Goal: Task Accomplishment & Management: Complete application form

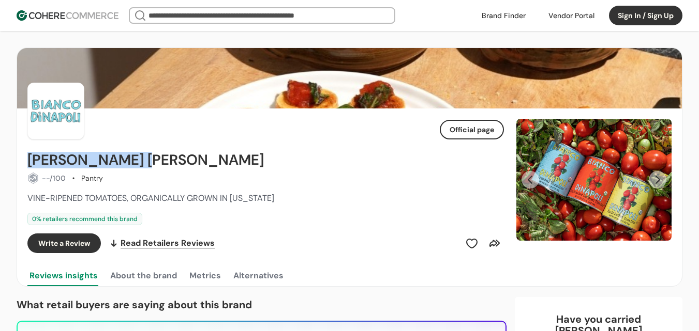
click at [500, 14] on link at bounding box center [503, 16] width 56 height 16
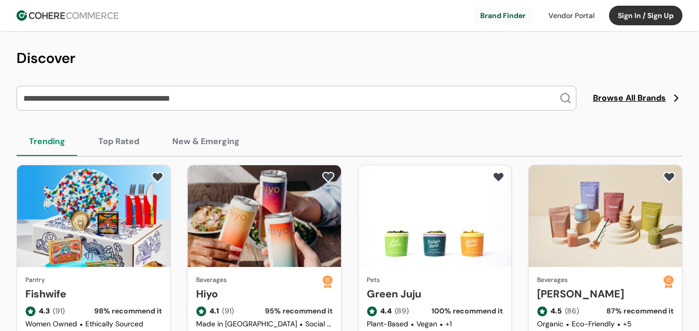
click at [660, 20] on button "Sign In / Sign Up" at bounding box center [645, 16] width 73 height 20
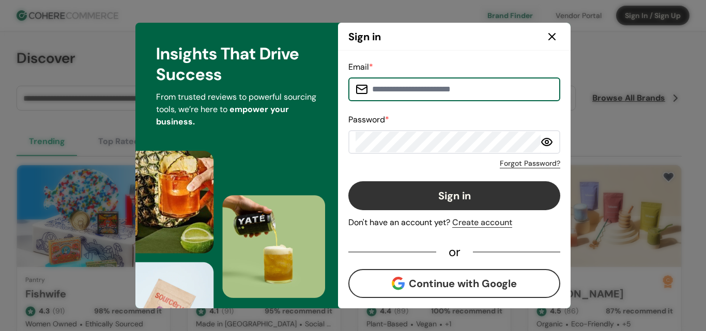
type input "**********"
click at [465, 186] on button "Sign in" at bounding box center [455, 196] width 212 height 29
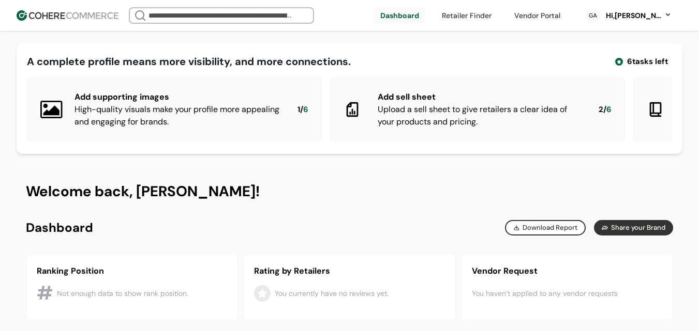
click at [636, 17] on div "Hi, [PERSON_NAME]" at bounding box center [633, 15] width 57 height 11
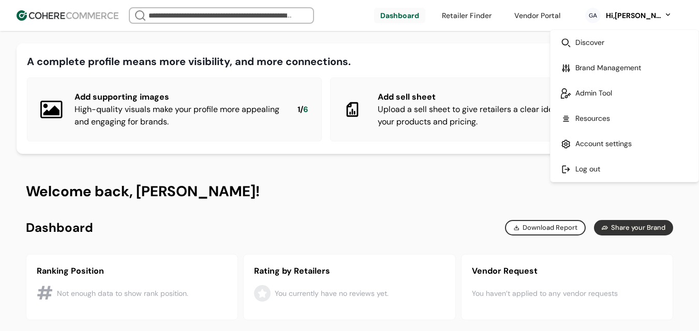
click at [585, 100] on link at bounding box center [624, 93] width 148 height 25
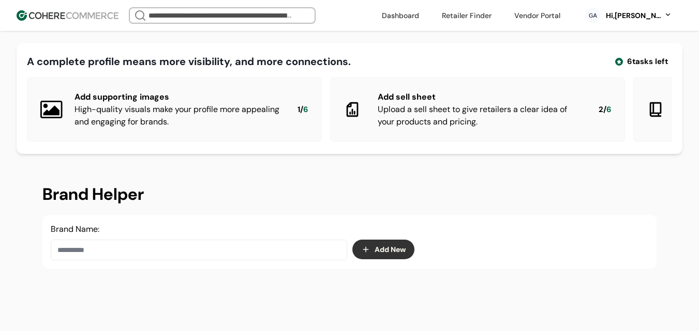
click at [374, 255] on button "Add New" at bounding box center [383, 250] width 62 height 20
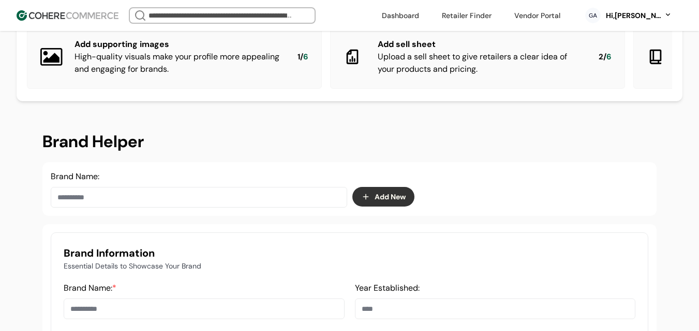
scroll to position [103, 0]
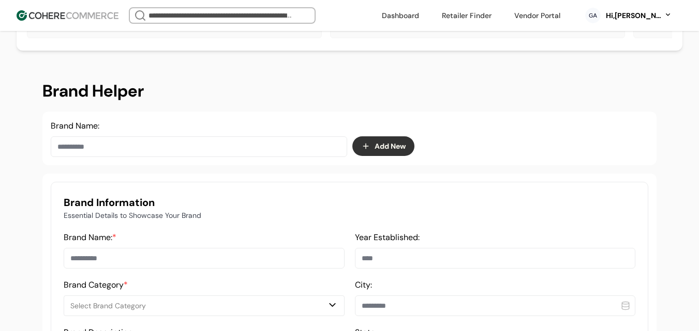
click at [133, 261] on input at bounding box center [204, 258] width 281 height 21
paste input "****"
type input "****"
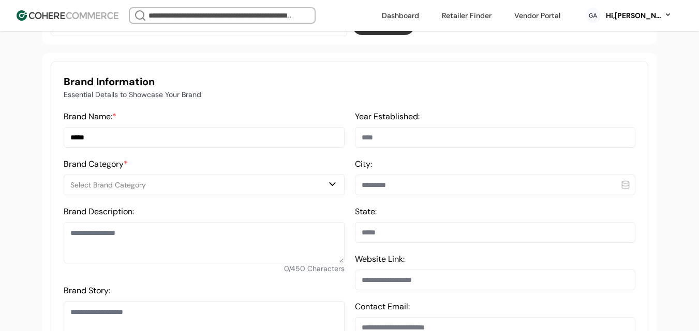
scroll to position [310, 0]
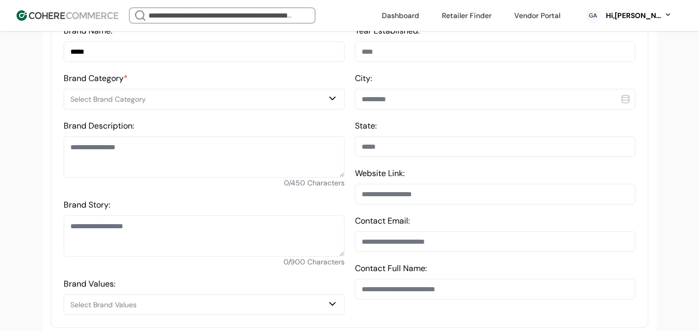
click at [115, 157] on textarea at bounding box center [204, 157] width 281 height 41
paste textarea "**********"
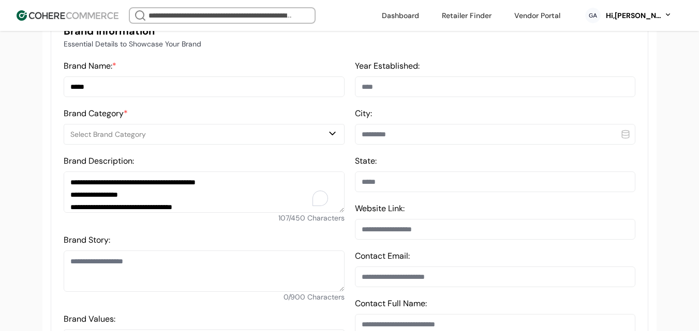
scroll to position [259, 0]
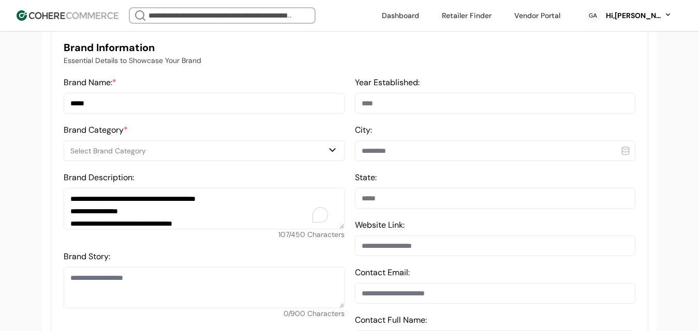
type textarea "**********"
click at [154, 157] on div "Select Brand Category" at bounding box center [198, 151] width 256 height 11
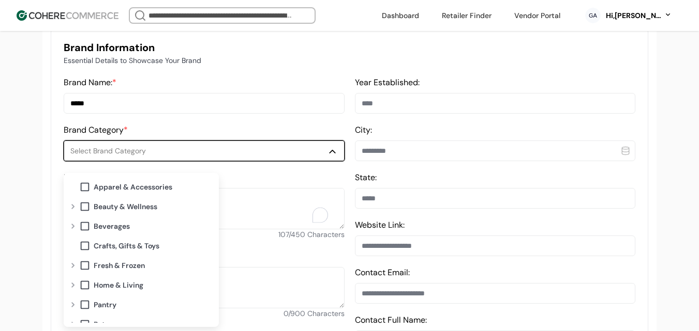
scroll to position [31, 0]
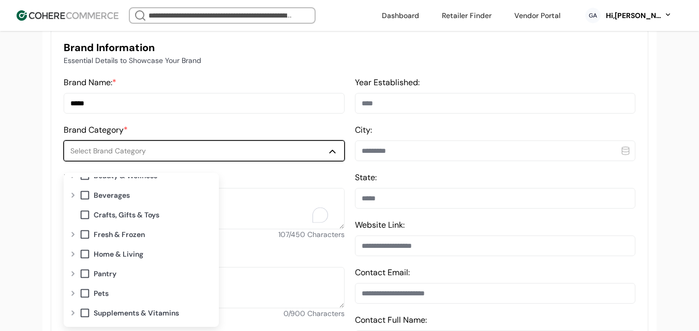
drag, startPoint x: 72, startPoint y: 292, endPoint x: 85, endPoint y: 292, distance: 12.9
click at [73, 292] on div "Expand" at bounding box center [73, 294] width 12 height 8
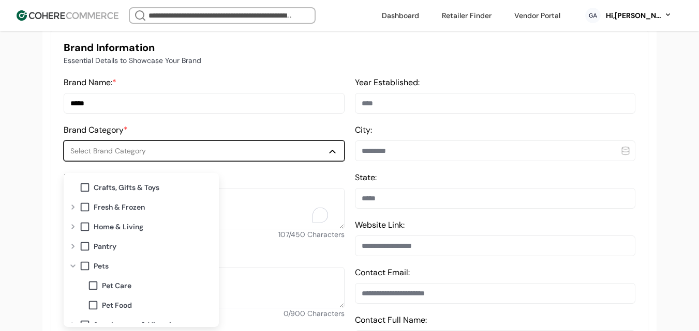
scroll to position [70, 0]
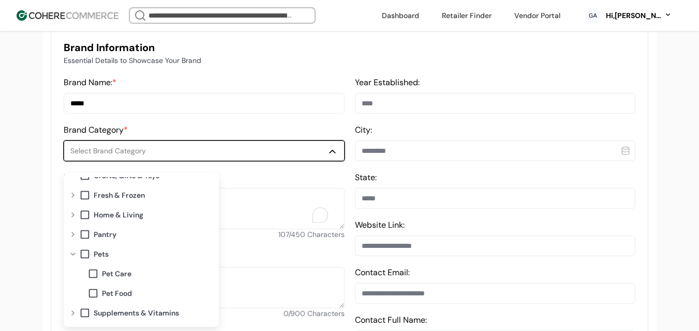
click at [90, 294] on span at bounding box center [92, 293] width 11 height 11
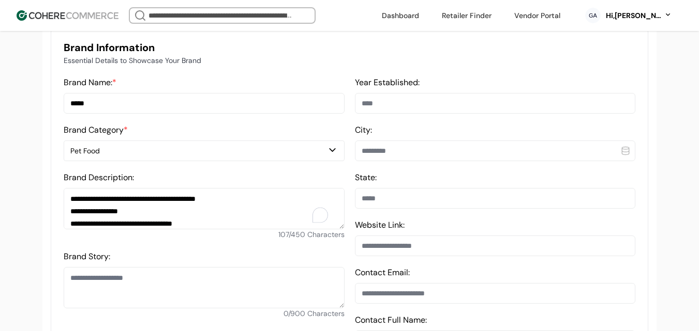
scroll to position [310, 0]
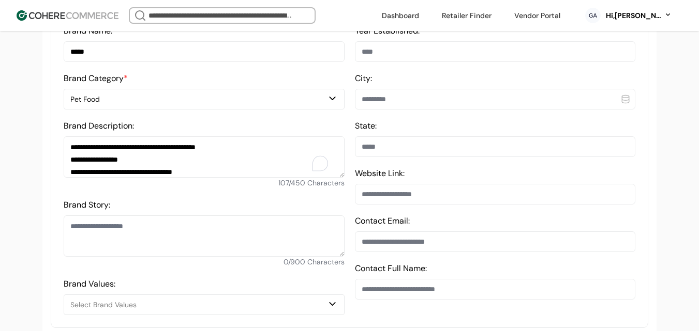
click at [136, 103] on div "Pet Food" at bounding box center [198, 99] width 256 height 11
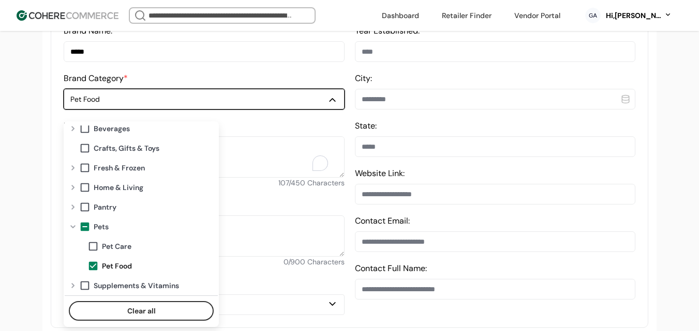
scroll to position [46, 0]
click at [107, 249] on span "Pet Care" at bounding box center [116, 246] width 29 height 11
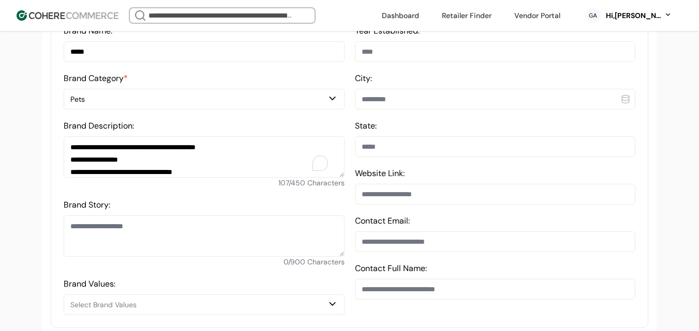
click at [146, 102] on div "Pets" at bounding box center [198, 99] width 256 height 11
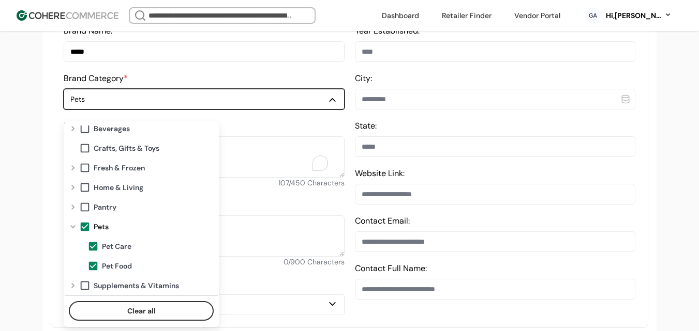
click at [83, 230] on span at bounding box center [84, 226] width 11 height 11
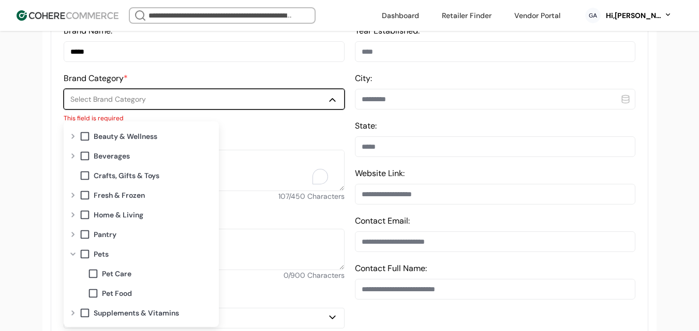
click at [94, 275] on span at bounding box center [92, 273] width 11 height 11
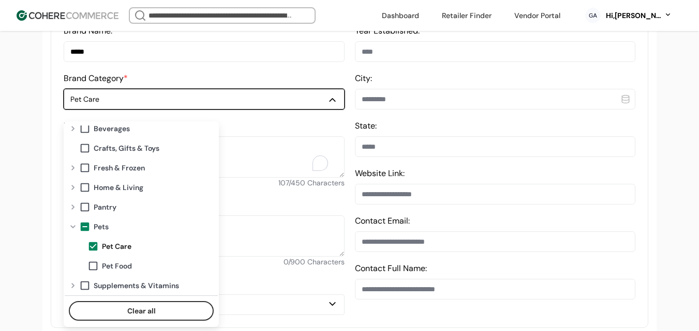
drag, startPoint x: 92, startPoint y: 291, endPoint x: 94, endPoint y: 271, distance: 19.2
click at [93, 291] on div "Supplements & Vitamins" at bounding box center [147, 286] width 137 height 20
drag, startPoint x: 86, startPoint y: 282, endPoint x: 89, endPoint y: 274, distance: 9.2
click at [87, 280] on div "Supplements & Vitamins" at bounding box center [147, 286] width 137 height 20
click at [91, 268] on span at bounding box center [92, 266] width 11 height 11
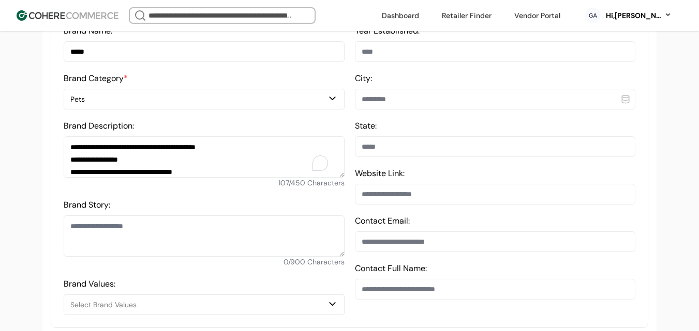
click at [422, 250] on input at bounding box center [495, 242] width 281 height 21
paste input "**********"
type input "**********"
drag, startPoint x: 399, startPoint y: 198, endPoint x: 399, endPoint y: 191, distance: 6.2
click at [399, 198] on input at bounding box center [495, 194] width 281 height 21
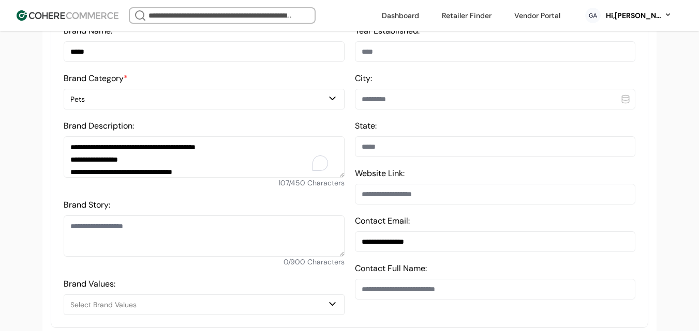
paste input "**********"
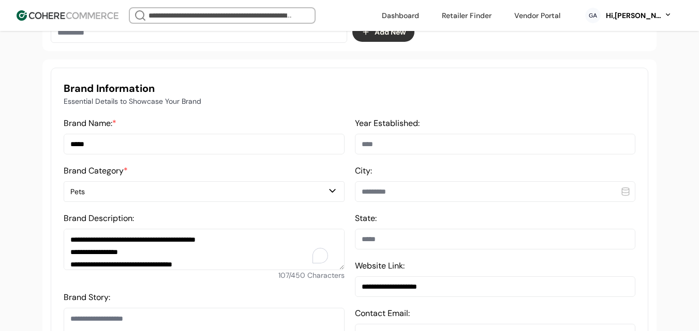
scroll to position [207, 0]
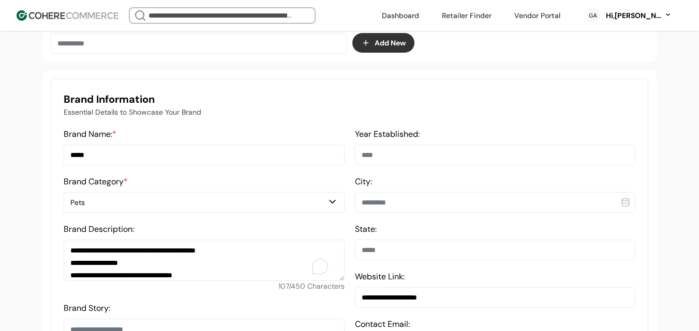
type input "**********"
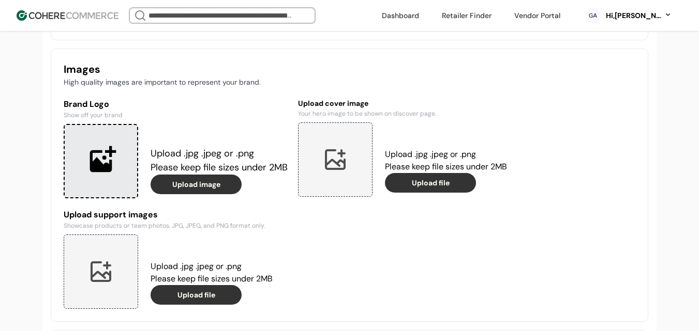
scroll to position [776, 0]
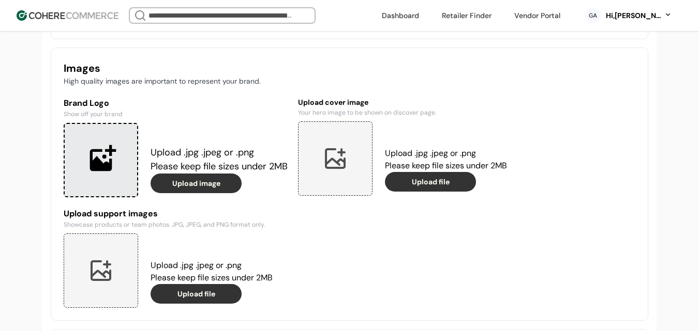
click at [109, 175] on div at bounding box center [101, 160] width 74 height 74
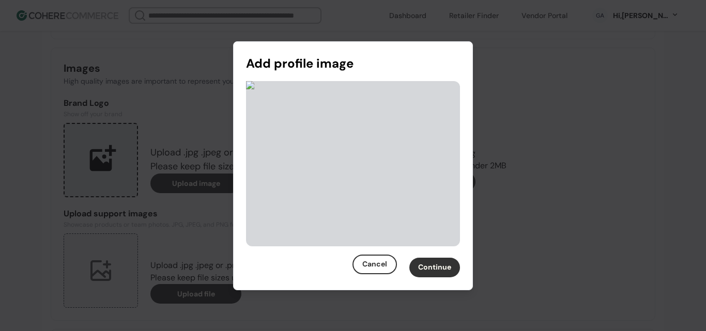
click at [438, 264] on button "Continue" at bounding box center [435, 268] width 51 height 20
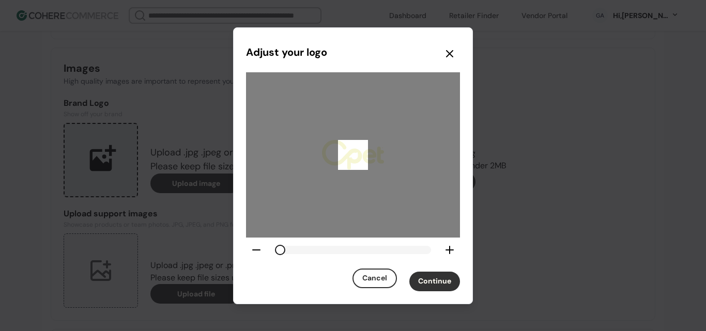
click at [450, 52] on icon at bounding box center [450, 54] width 12 height 12
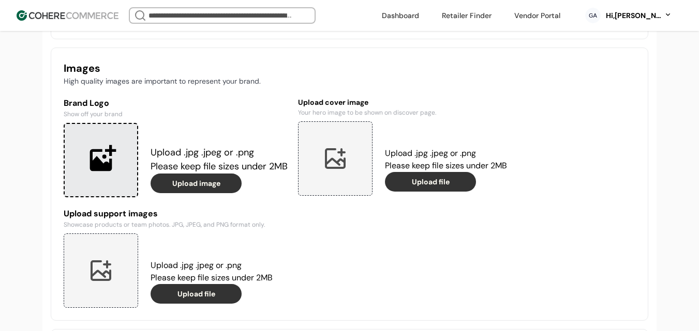
click at [80, 172] on div at bounding box center [101, 160] width 74 height 74
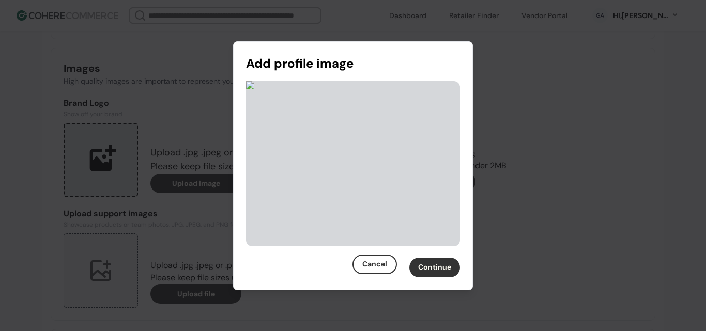
click at [429, 263] on button "Continue" at bounding box center [435, 268] width 51 height 20
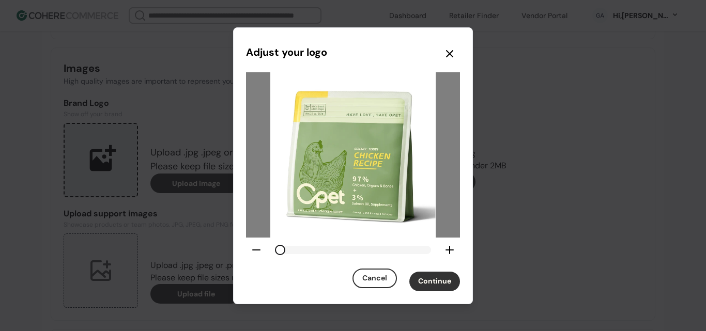
click at [442, 283] on button "Continue" at bounding box center [435, 282] width 51 height 20
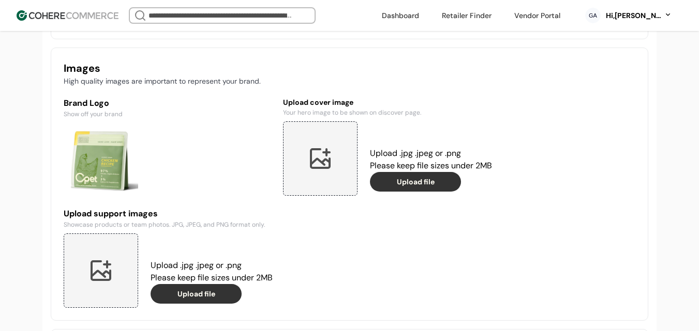
click at [321, 157] on div at bounding box center [320, 159] width 74 height 74
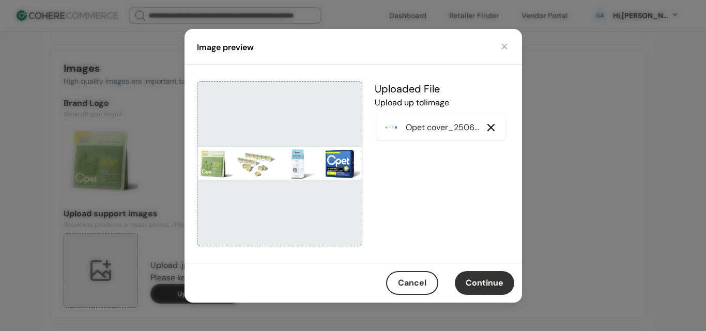
click at [478, 290] on button "Continue" at bounding box center [484, 283] width 59 height 24
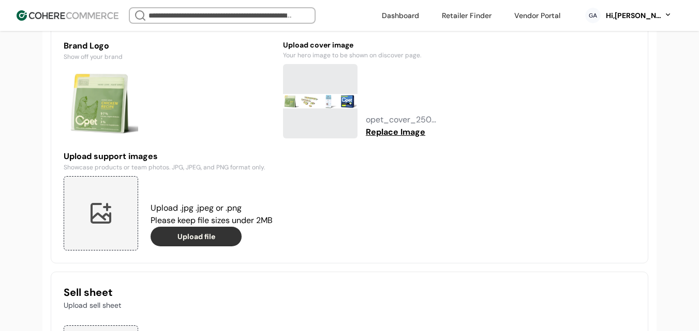
scroll to position [879, 0]
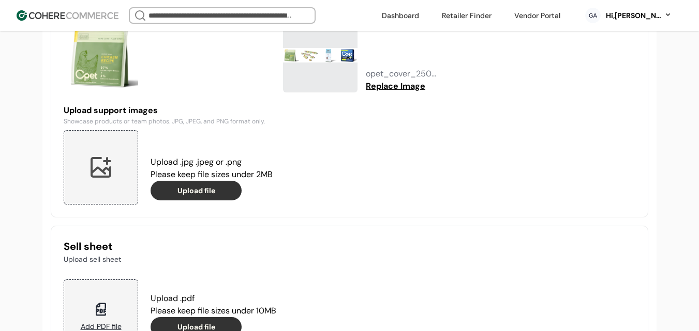
click at [88, 186] on div at bounding box center [101, 167] width 74 height 74
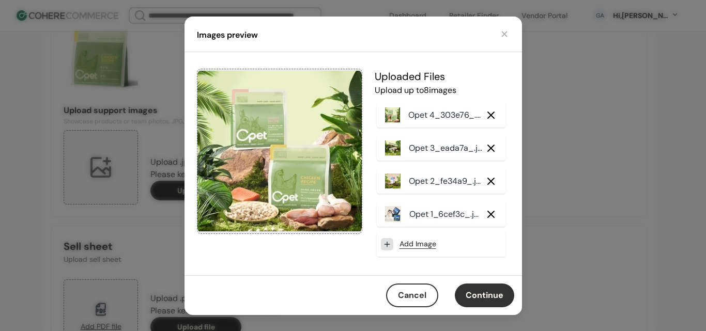
click at [486, 296] on button "Continue" at bounding box center [484, 296] width 59 height 24
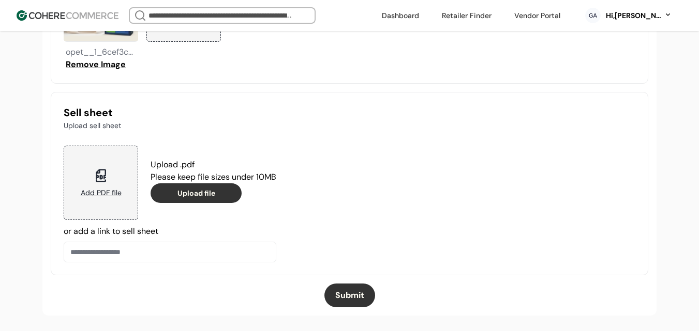
scroll to position [1161, 0]
click at [370, 291] on button "Submit" at bounding box center [349, 296] width 51 height 24
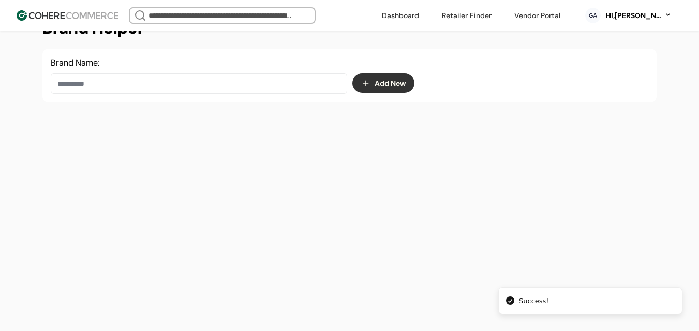
scroll to position [174, 0]
